Goal: Information Seeking & Learning: Understand process/instructions

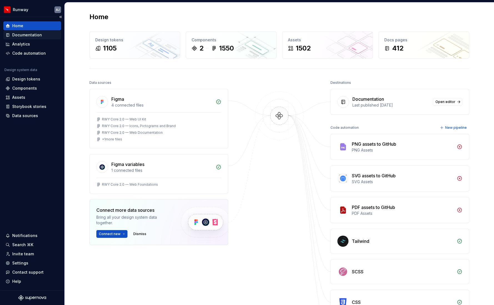
click at [23, 36] on div "Documentation" at bounding box center [27, 35] width 30 height 6
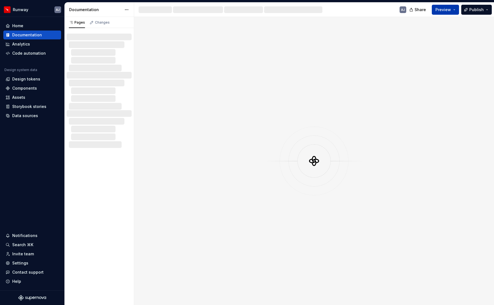
click at [405, 12] on button "Preview" at bounding box center [445, 10] width 27 height 10
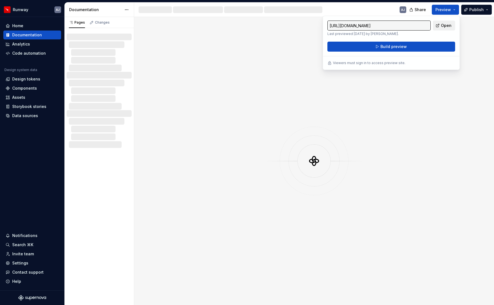
click at [405, 24] on span "Open" at bounding box center [446, 26] width 11 height 6
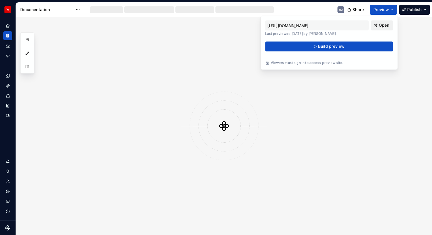
click at [381, 25] on span "Open" at bounding box center [384, 26] width 11 height 6
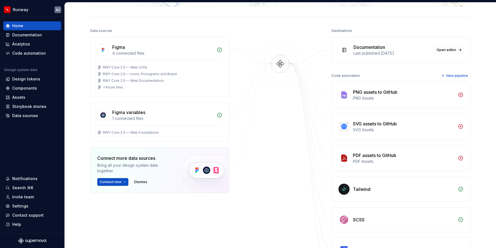
scroll to position [52, 0]
click at [39, 36] on div "Documentation" at bounding box center [27, 35] width 30 height 6
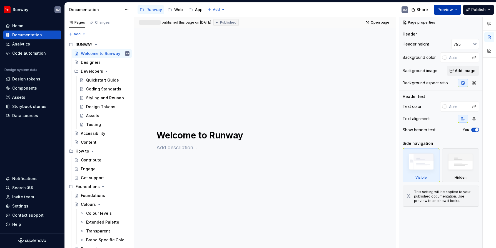
click at [432, 9] on span "Preview" at bounding box center [445, 10] width 16 height 6
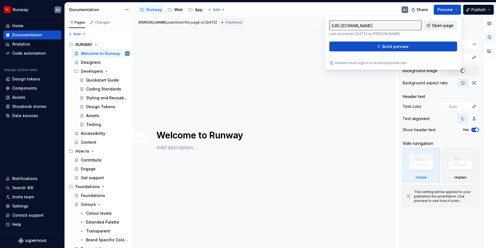
click at [432, 24] on span "Open page" at bounding box center [443, 26] width 22 height 6
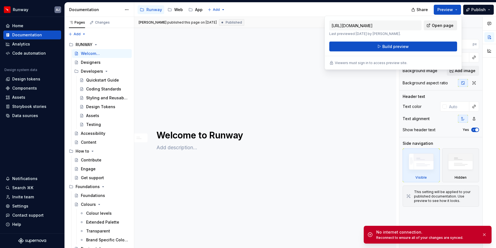
type textarea "*"
